Goal: Task Accomplishment & Management: Complete application form

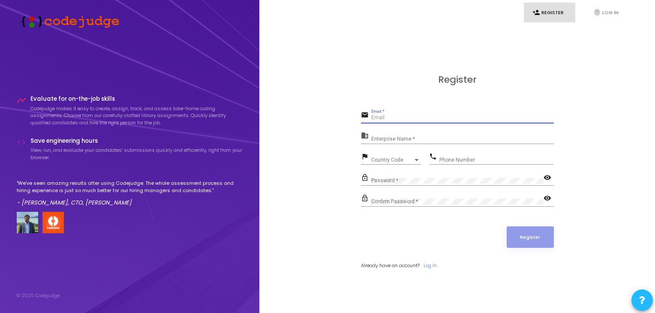
click at [420, 115] on input "Email *" at bounding box center [462, 118] width 183 height 6
type input "[EMAIL_ADDRESS][DOMAIN_NAME]"
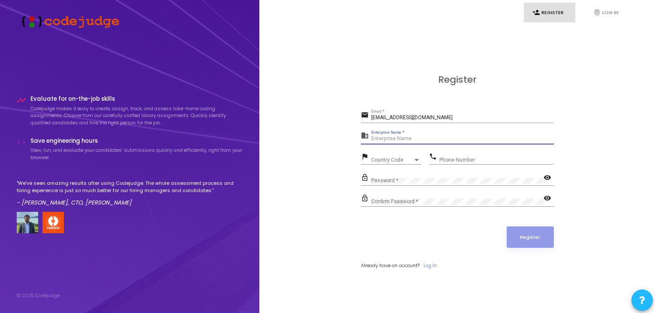
click at [420, 141] on input "Enterprise Name *" at bounding box center [462, 139] width 183 height 6
type input "[PERSON_NAME]"
click at [398, 160] on span "Country Code" at bounding box center [386, 160] width 30 height 6
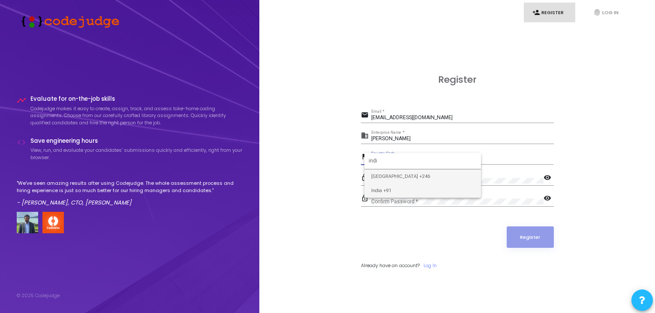
type input "indi"
click at [383, 191] on span "India +91" at bounding box center [422, 191] width 103 height 14
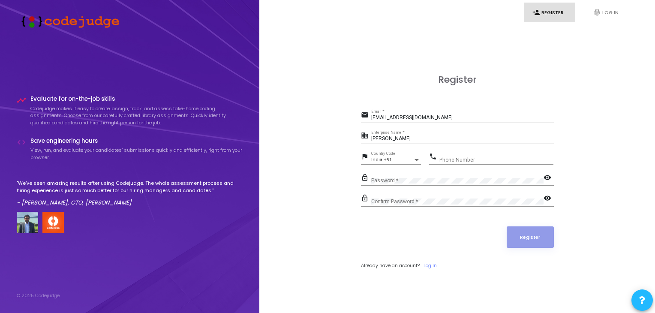
drag, startPoint x: 463, startPoint y: 163, endPoint x: 473, endPoint y: 159, distance: 10.2
click at [473, 159] on div "Phone Number" at bounding box center [496, 157] width 114 height 13
click at [473, 159] on input "Phone Number" at bounding box center [496, 160] width 114 height 6
type input "9709317897"
click at [539, 233] on button "Register" at bounding box center [530, 236] width 47 height 21
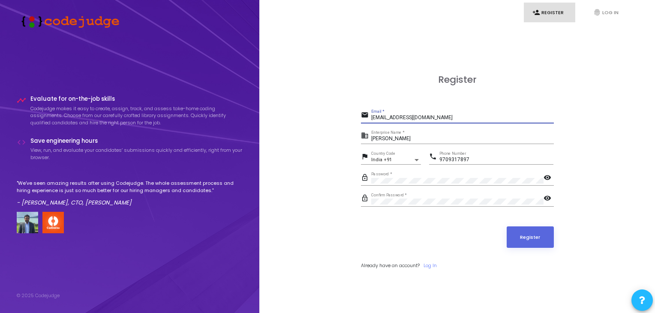
drag, startPoint x: 446, startPoint y: 120, endPoint x: 343, endPoint y: 118, distance: 103.8
click at [343, 118] on div "Register email [EMAIL_ADDRESS][DOMAIN_NAME] Email * business [PERSON_NAME] Ente…" at bounding box center [457, 181] width 377 height 313
paste input "aafiyasi@payoneer"
click at [507, 226] on button "Register" at bounding box center [530, 236] width 47 height 21
drag, startPoint x: 430, startPoint y: 117, endPoint x: 334, endPoint y: 117, distance: 96.0
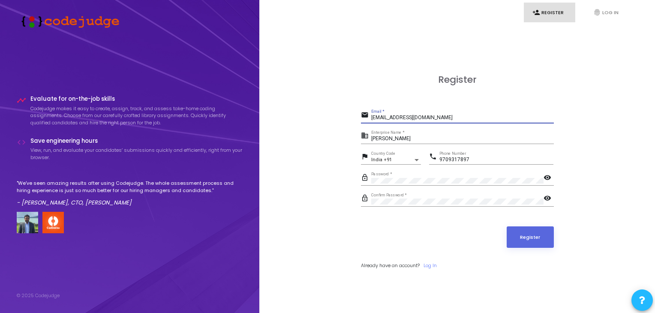
click at [334, 117] on div "Register email [EMAIL_ADDRESS][DOMAIN_NAME] Email * business [PERSON_NAME] Ente…" at bounding box center [457, 181] width 377 height 313
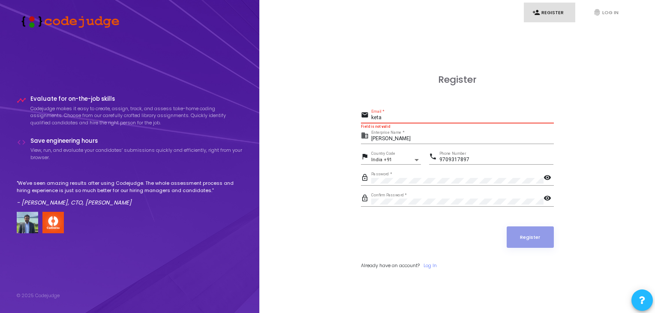
type input "[EMAIL_ADDRESS][DOMAIN_NAME]"
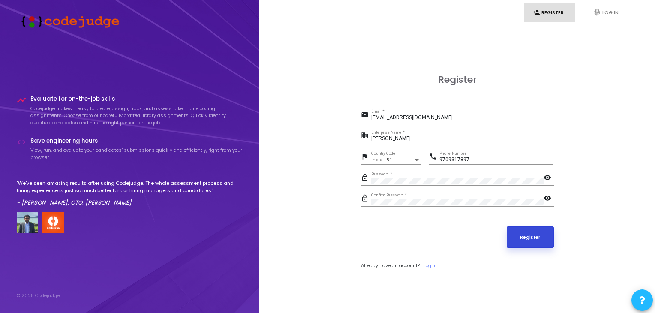
click at [533, 232] on button "Register" at bounding box center [530, 236] width 47 height 21
click at [603, 18] on link "fingerprint Log In" at bounding box center [610, 13] width 51 height 20
